Goal: Task Accomplishment & Management: Use online tool/utility

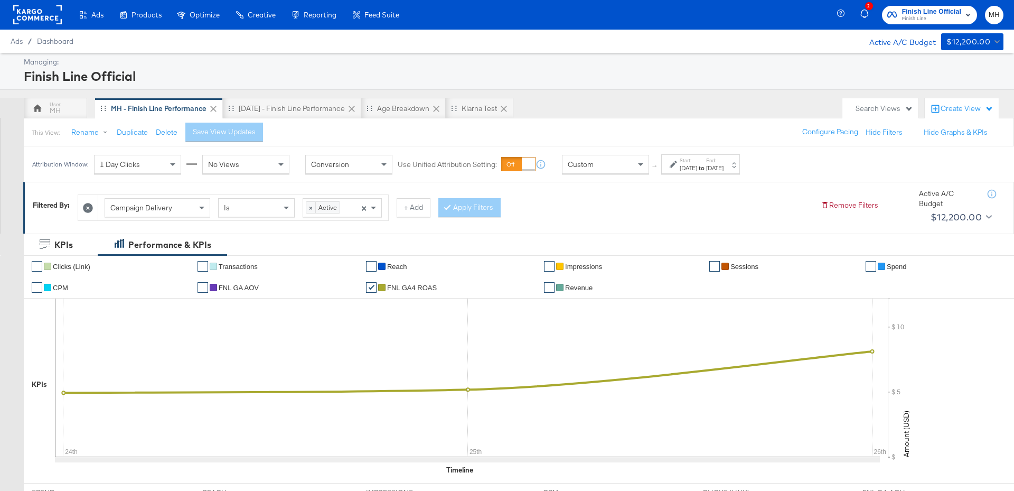
click at [935, 9] on span "Finish Line Official" at bounding box center [931, 11] width 59 height 11
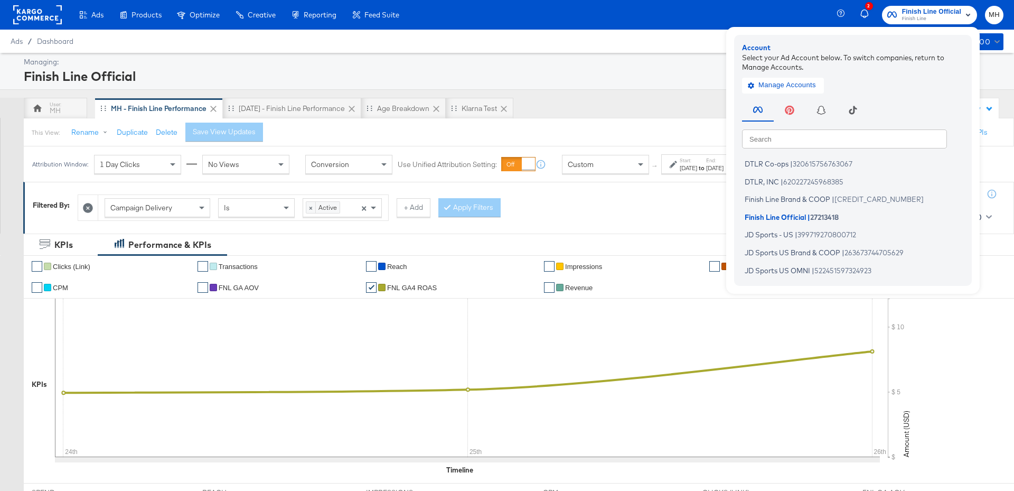
click at [50, 14] on rect at bounding box center [37, 14] width 49 height 19
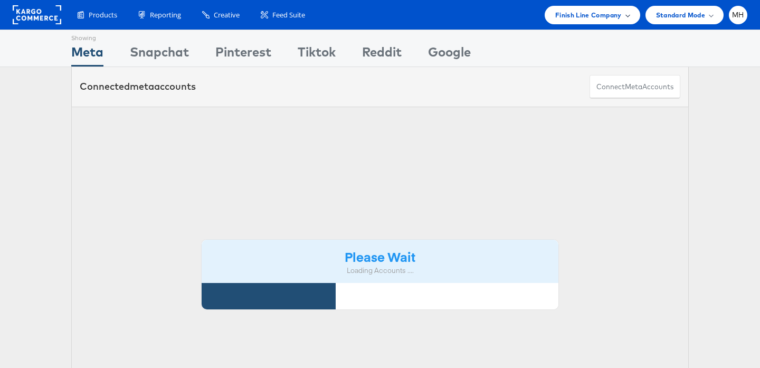
click at [625, 16] on div "Finish Line Company" at bounding box center [592, 15] width 74 height 11
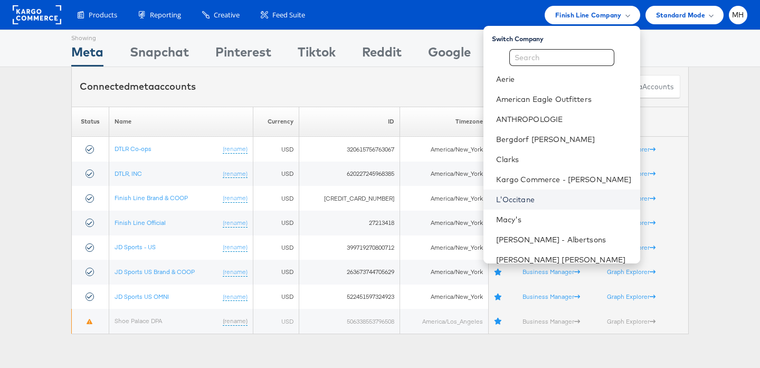
click at [570, 201] on link "L'Occitane" at bounding box center [564, 199] width 136 height 11
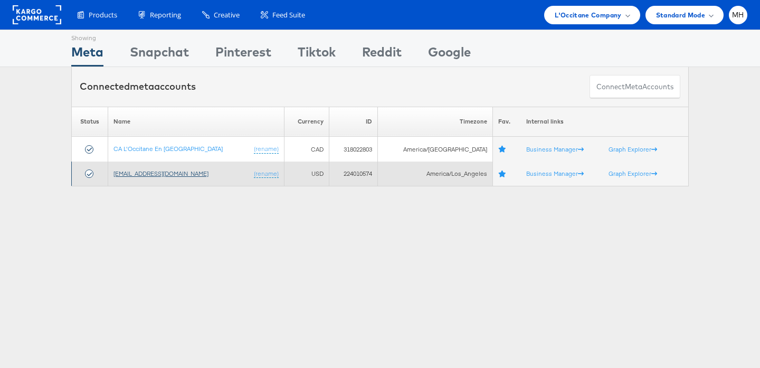
click at [176, 172] on link "[EMAIL_ADDRESS][DOMAIN_NAME]" at bounding box center [161, 173] width 95 height 8
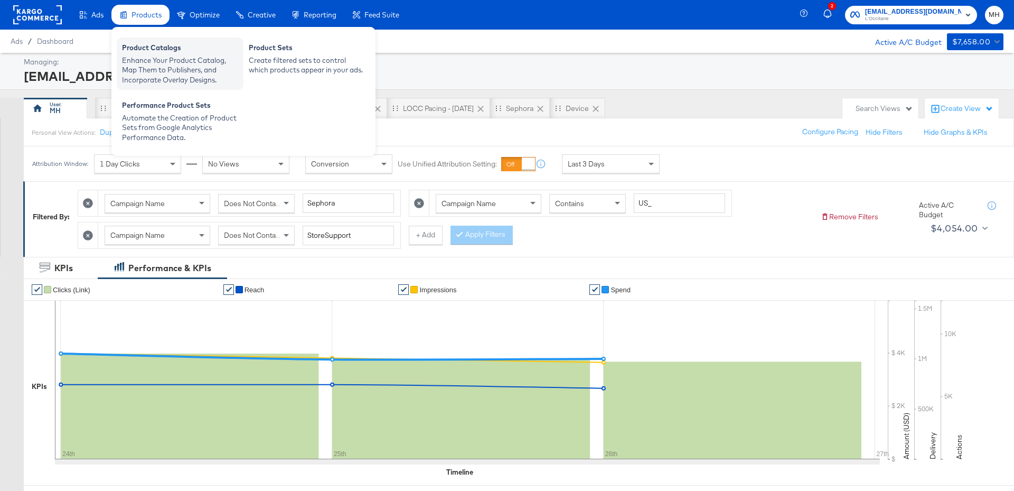
click at [182, 56] on div "Enhance Your Product Catalog, Map Them to Publishers, and Incorporate Overlay D…" at bounding box center [180, 70] width 116 height 30
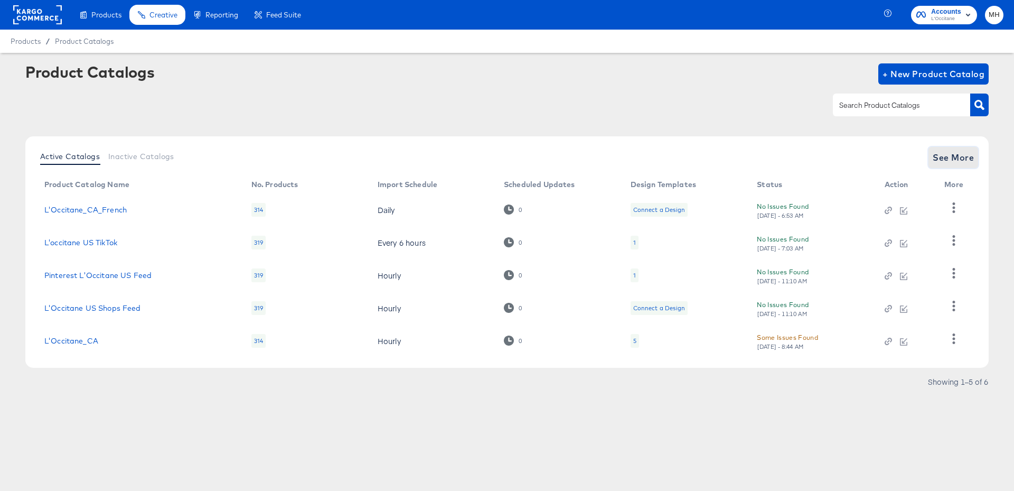
click at [967, 157] on span "See More" at bounding box center [952, 157] width 41 height 15
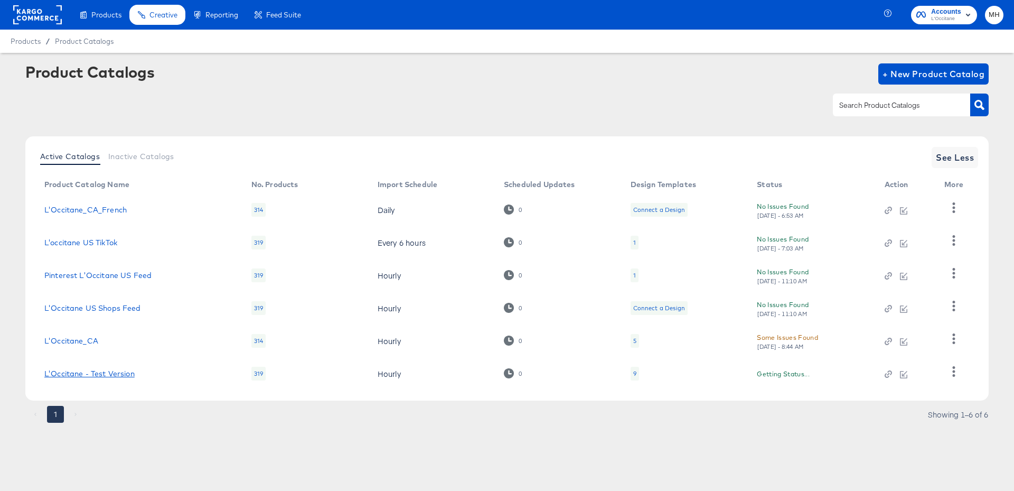
click at [77, 371] on link "L'Occitane - Test Version" at bounding box center [89, 373] width 90 height 8
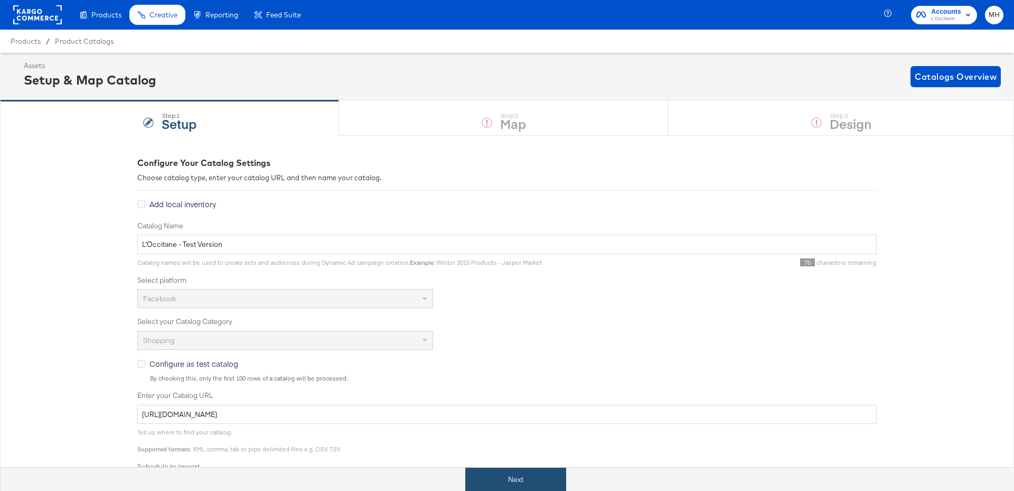
click at [526, 477] on button "Next" at bounding box center [515, 479] width 101 height 24
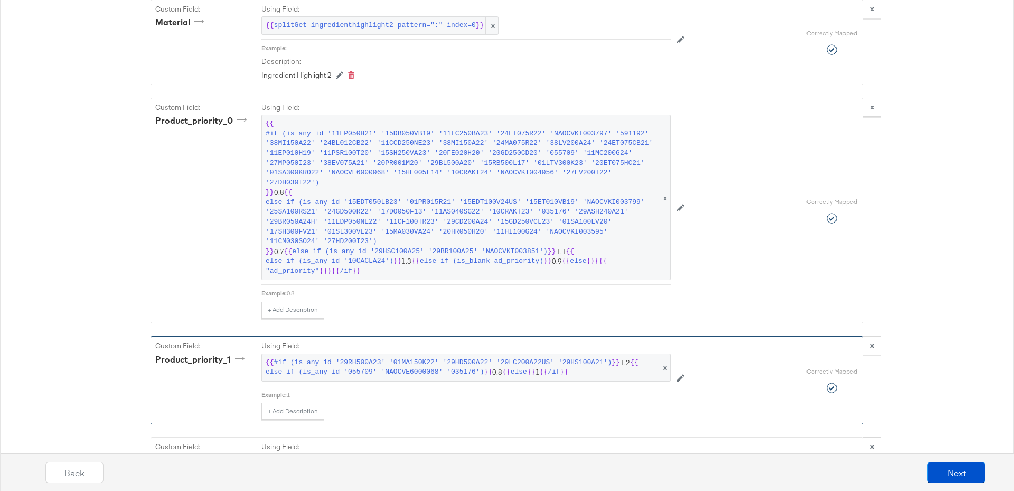
scroll to position [3253, 0]
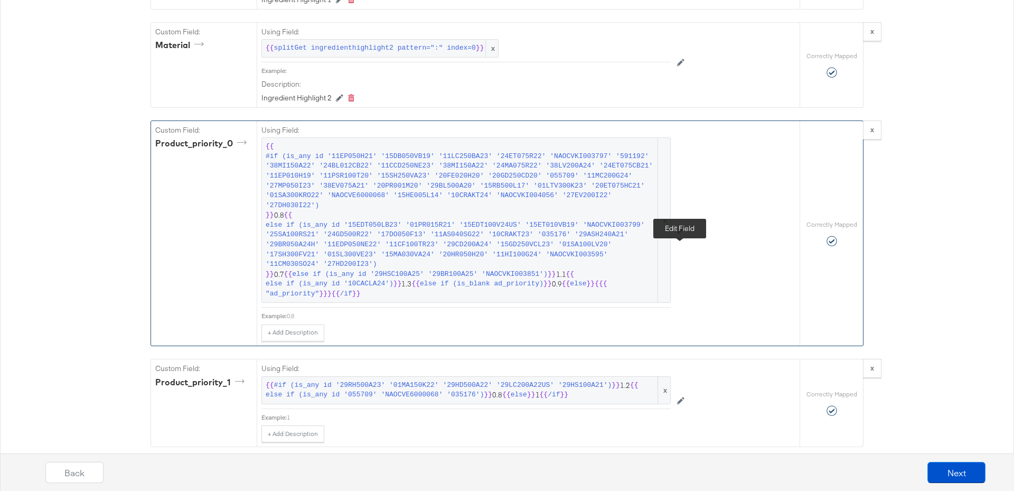
click at [682, 234] on icon at bounding box center [680, 230] width 7 height 7
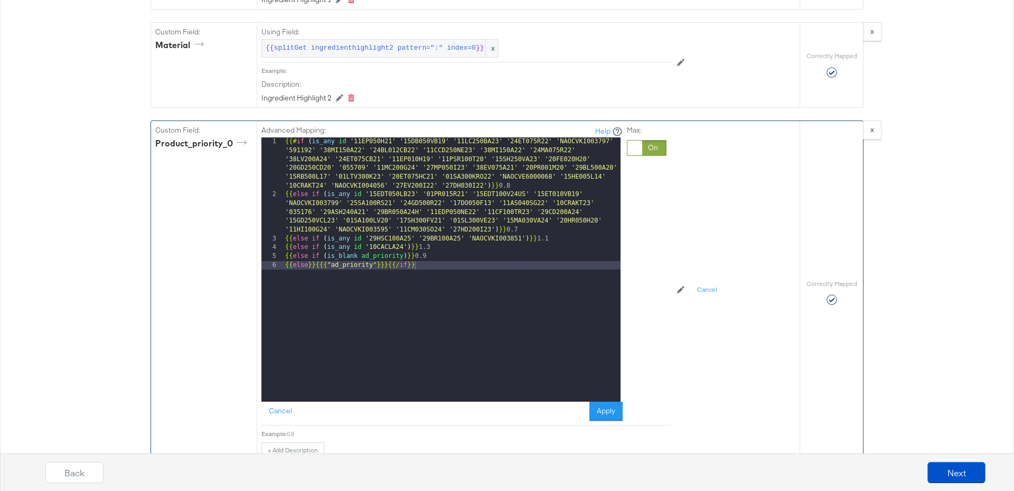
click at [486, 209] on div "{{# if ( is_any id '11EP050H21' '15DB050VB19' '11LC250BA23' '24ET075R22' 'NAOCV…" at bounding box center [451, 300] width 337 height 326
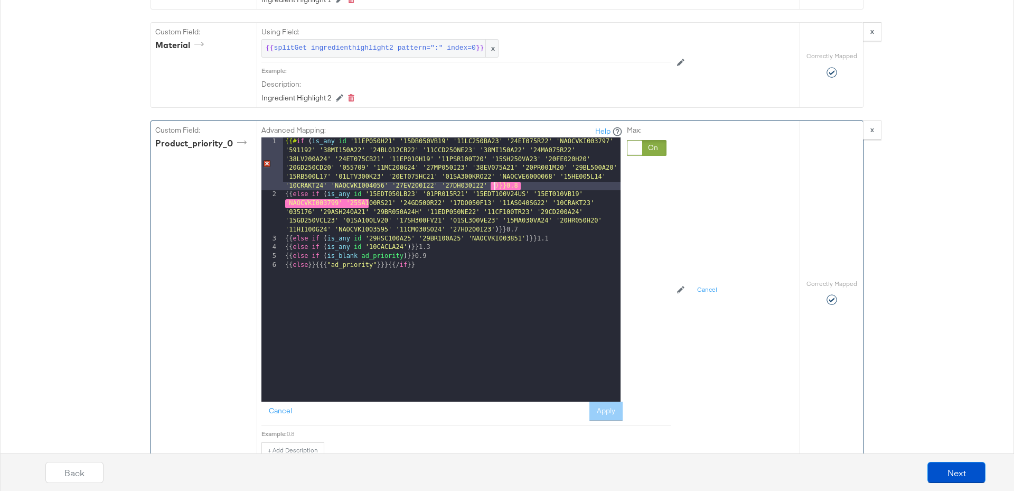
paste textarea
click at [611, 420] on button "Apply" at bounding box center [605, 410] width 33 height 19
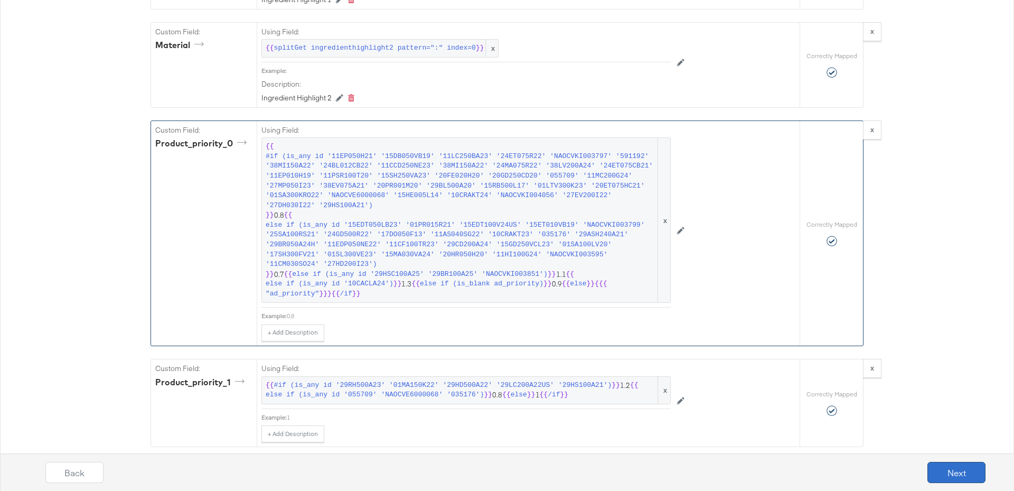
click at [956, 465] on button "Next" at bounding box center [956, 471] width 58 height 21
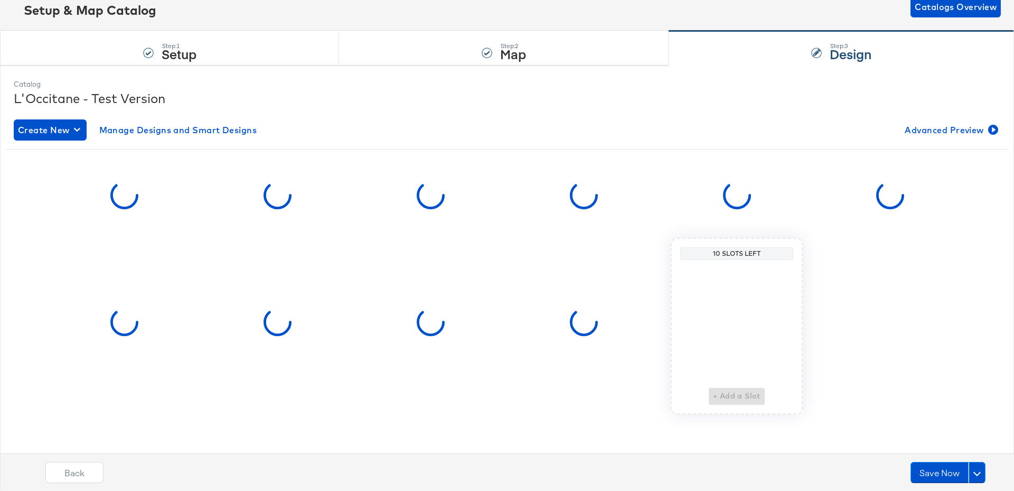
scroll to position [0, 0]
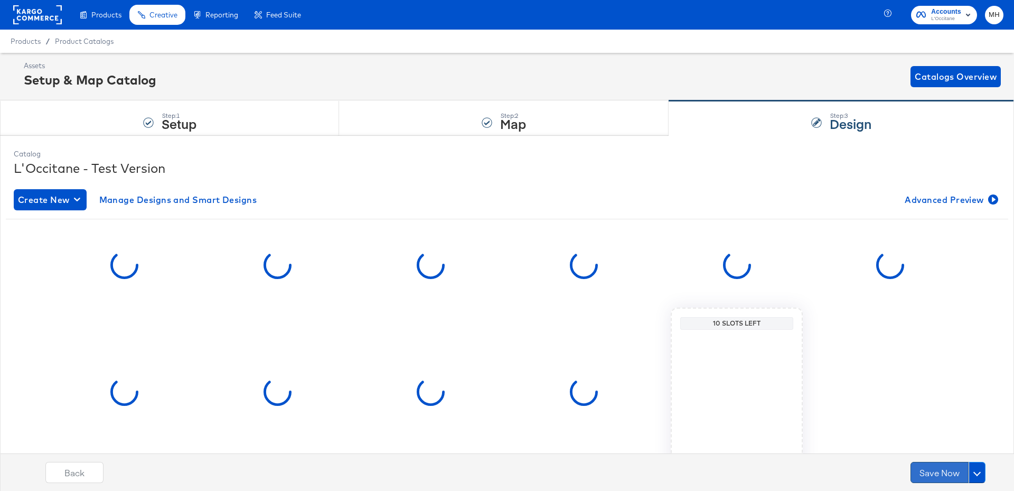
click at [946, 473] on button "Save Now" at bounding box center [939, 471] width 58 height 21
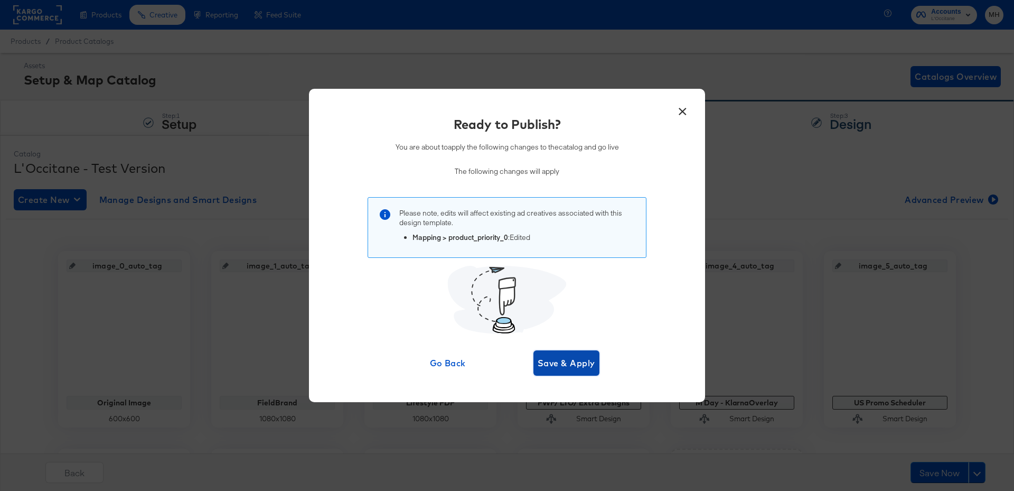
click at [577, 354] on button "Save & Apply" at bounding box center [566, 362] width 66 height 25
